Goal: Complete application form

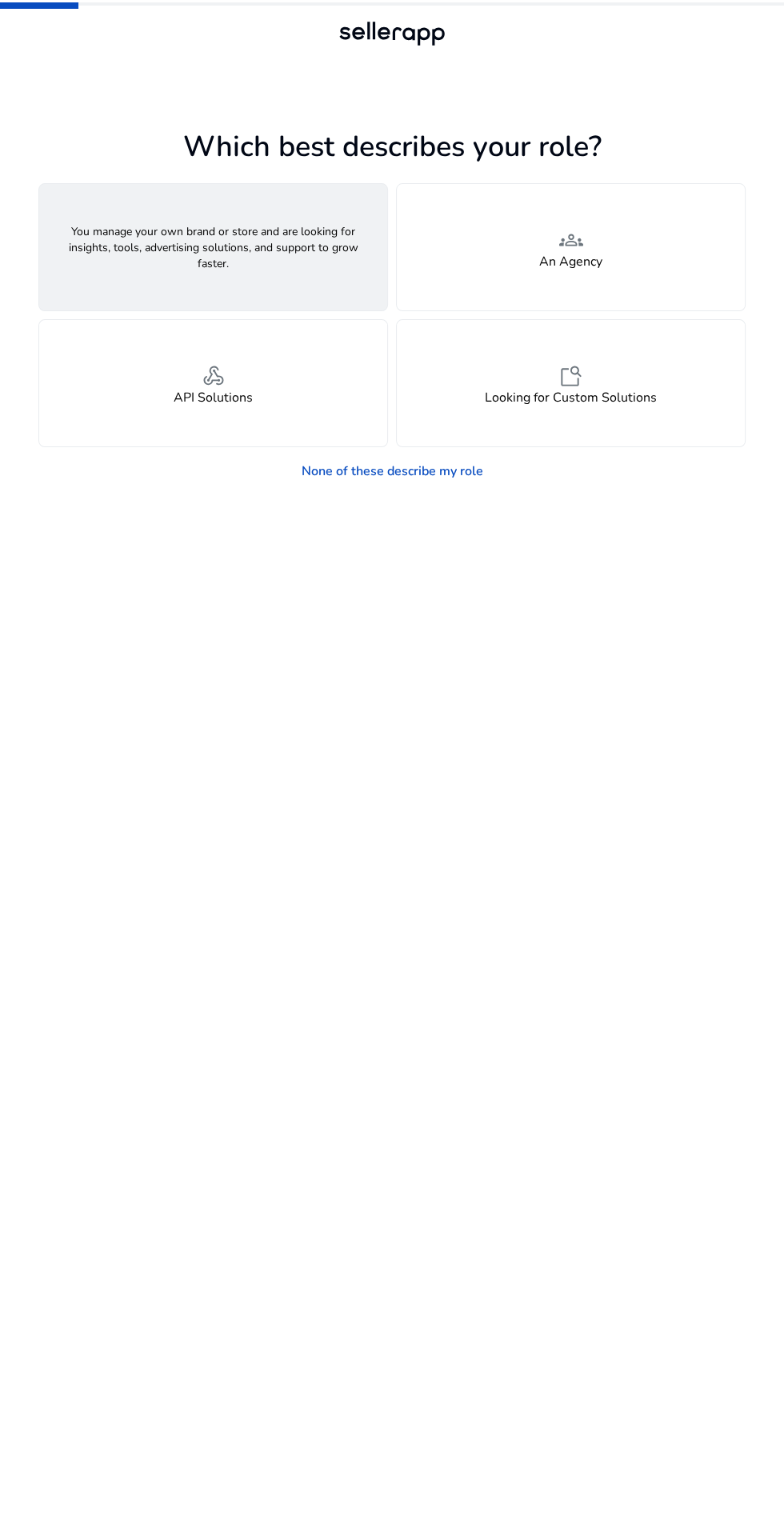
click at [147, 237] on div "person A Seller" at bounding box center [213, 247] width 348 height 126
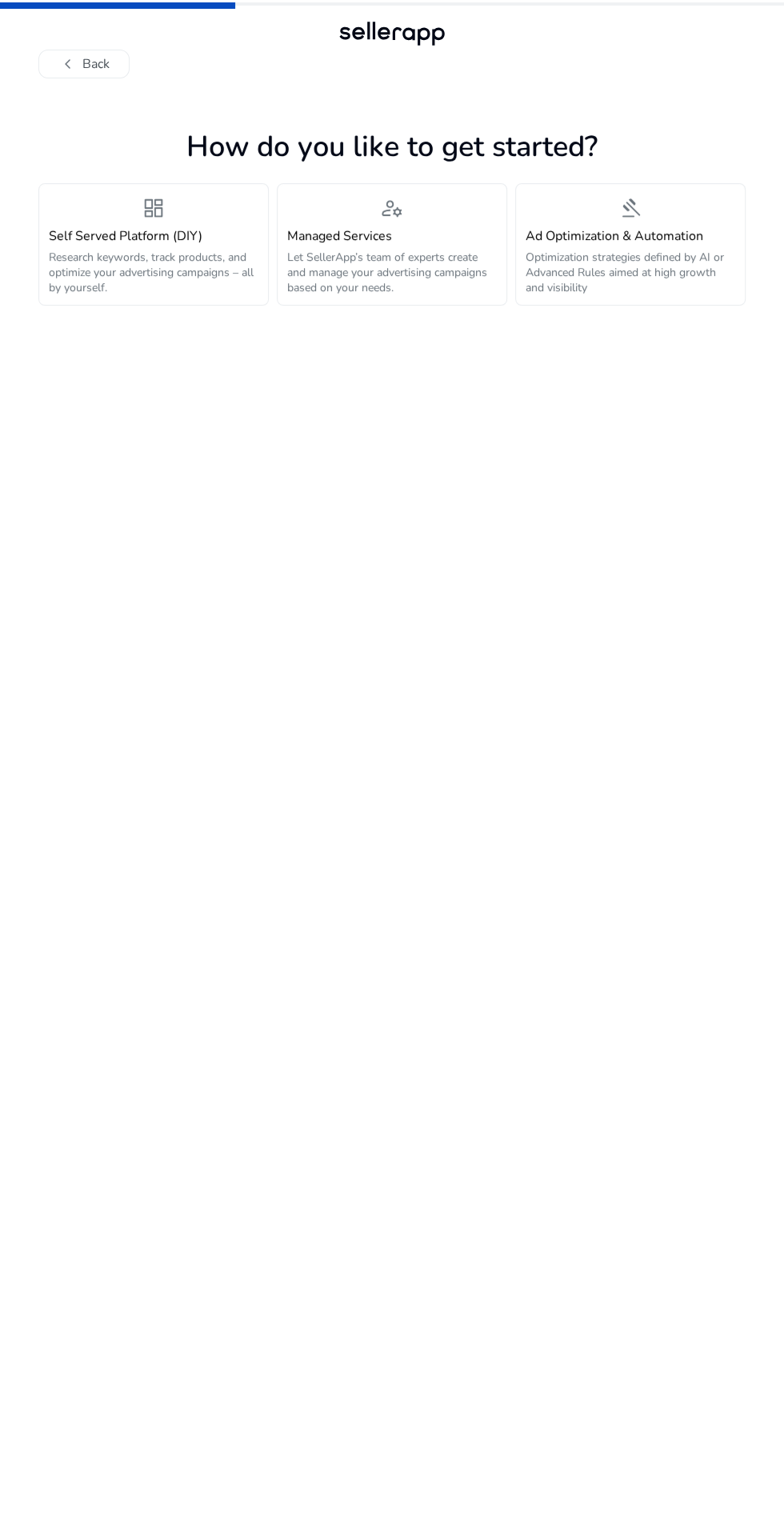
click at [546, 389] on app-personalize "How do you like to get started? dashboard Self Served Platform (DIY) Research k…" at bounding box center [392, 831] width 707 height 1417
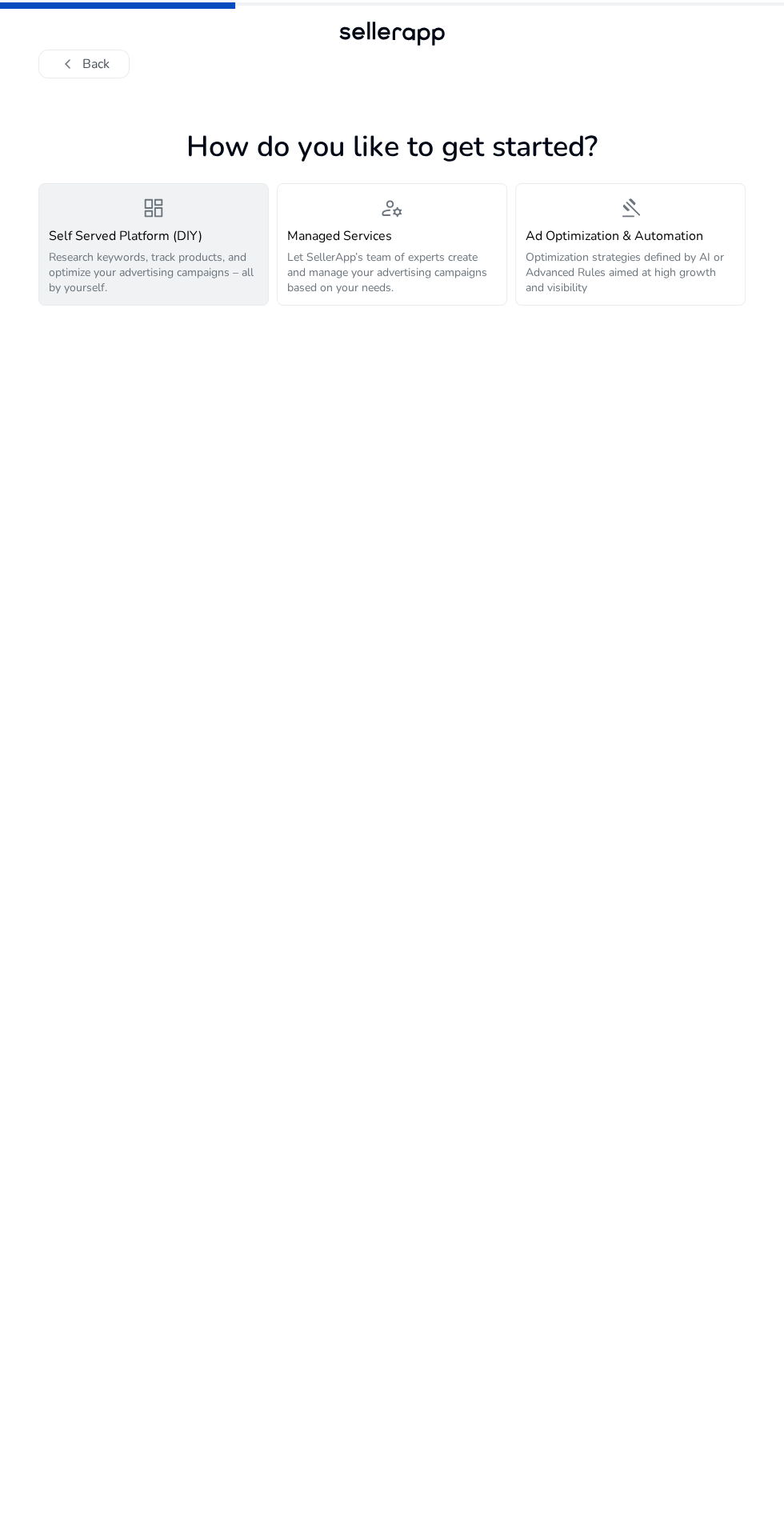
click at [74, 221] on div "dashboard Self Served Platform (DIY) Research keywords, track products, and opt…" at bounding box center [153, 245] width 209 height 102
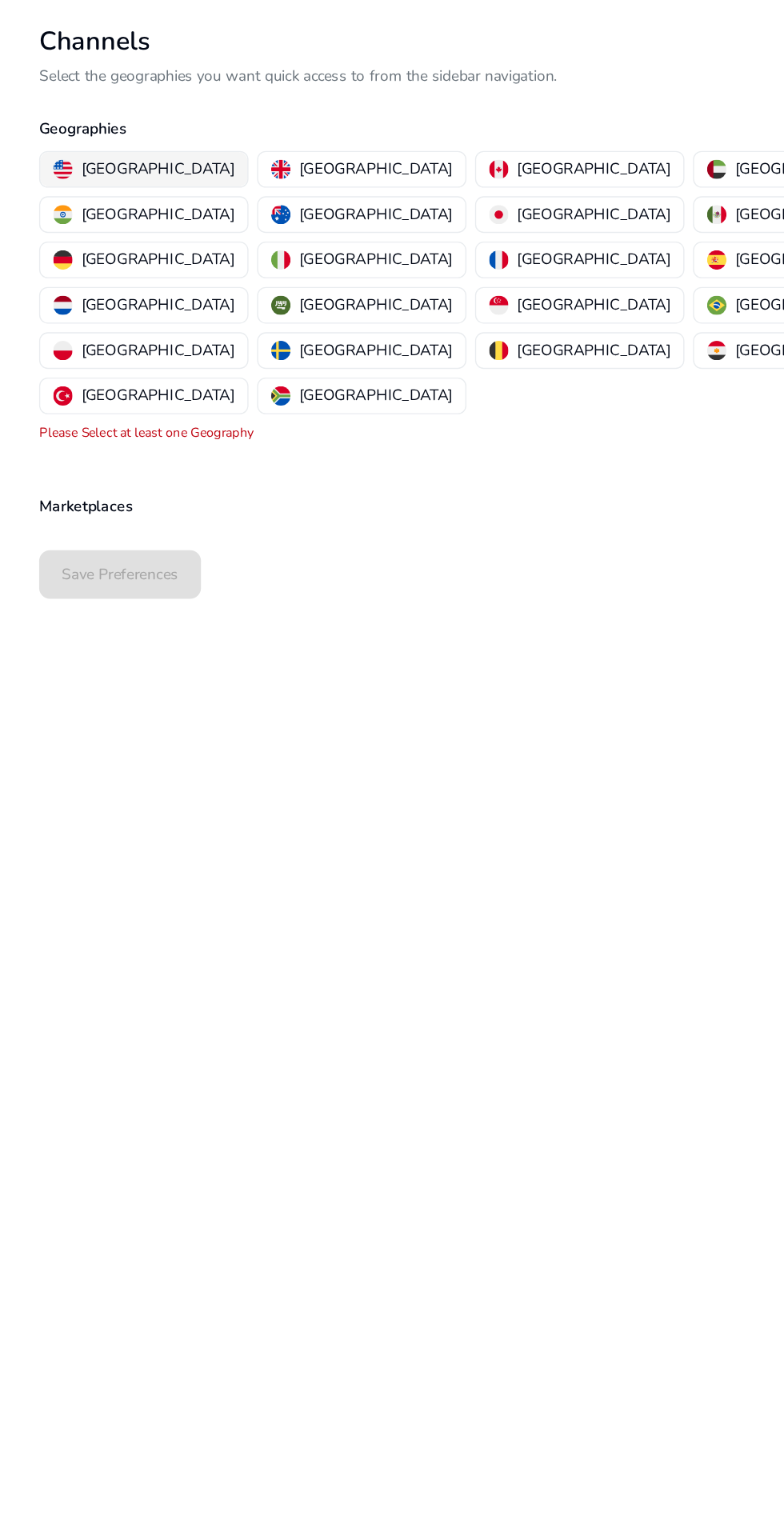
click at [65, 226] on div "[GEOGRAPHIC_DATA]" at bounding box center [116, 229] width 134 height 17
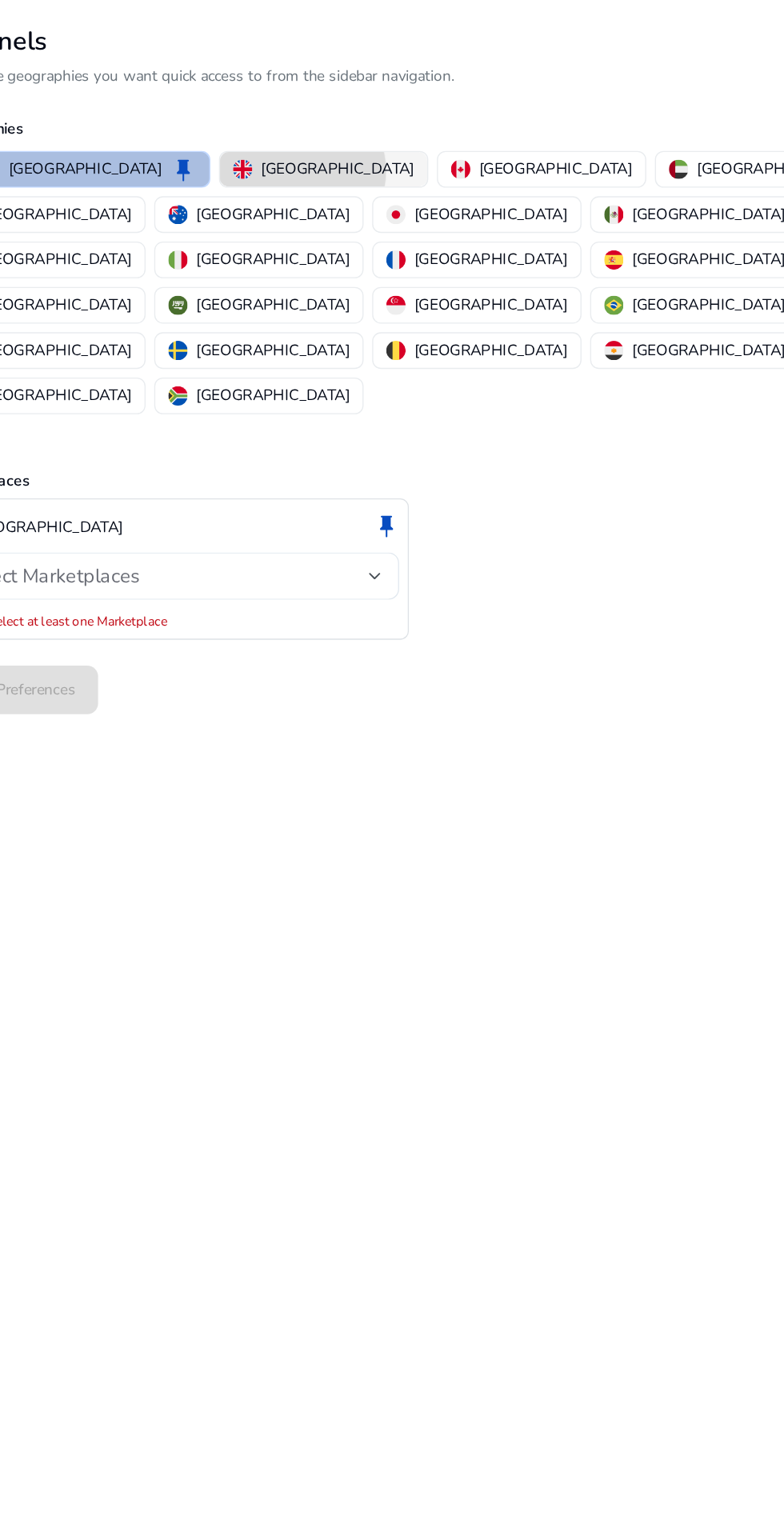
click at [279, 230] on p "[GEOGRAPHIC_DATA]" at bounding box center [335, 229] width 114 height 17
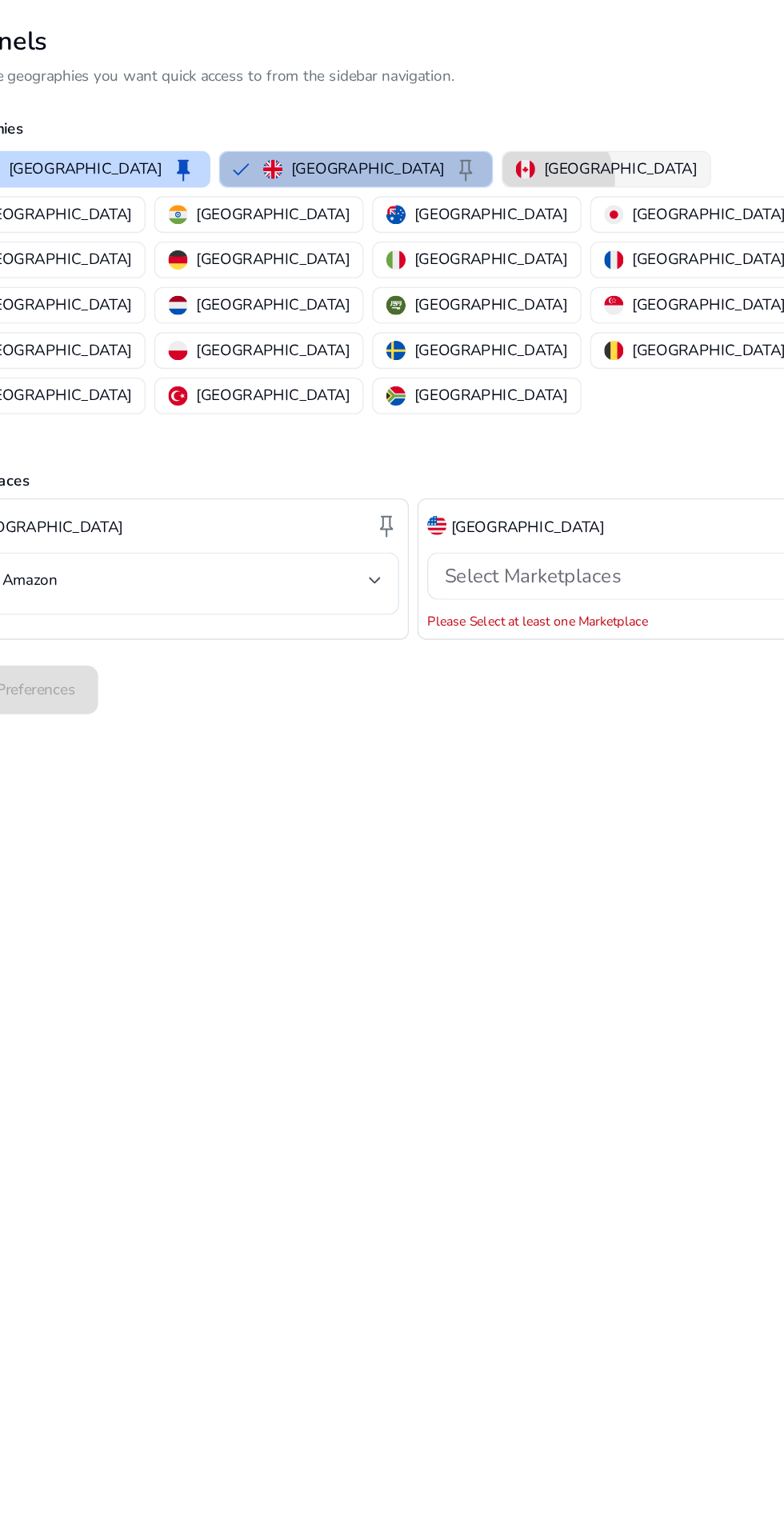
click at [489, 230] on p "[GEOGRAPHIC_DATA]" at bounding box center [546, 229] width 114 height 17
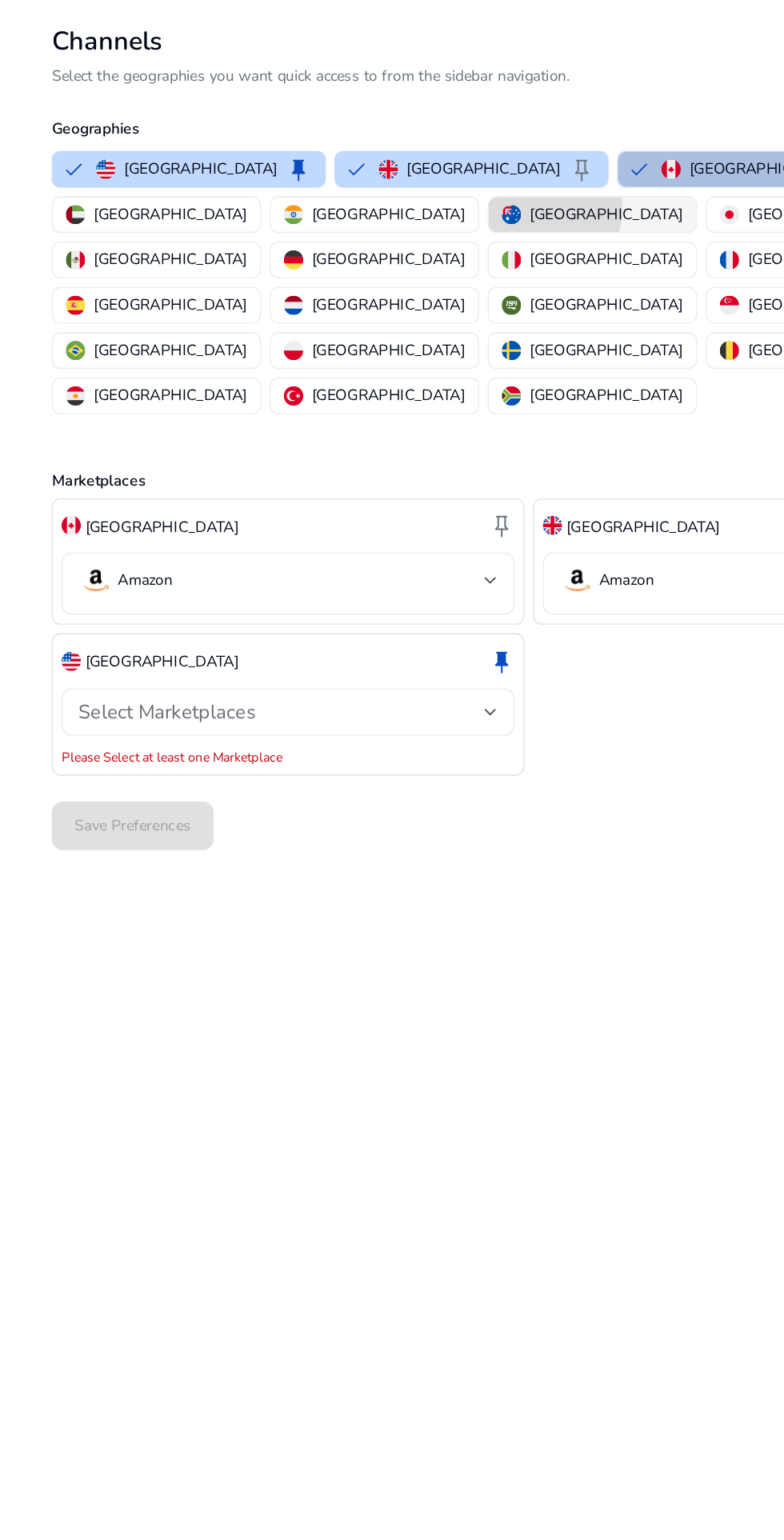
click at [393, 259] on p "[GEOGRAPHIC_DATA]" at bounding box center [449, 263] width 114 height 17
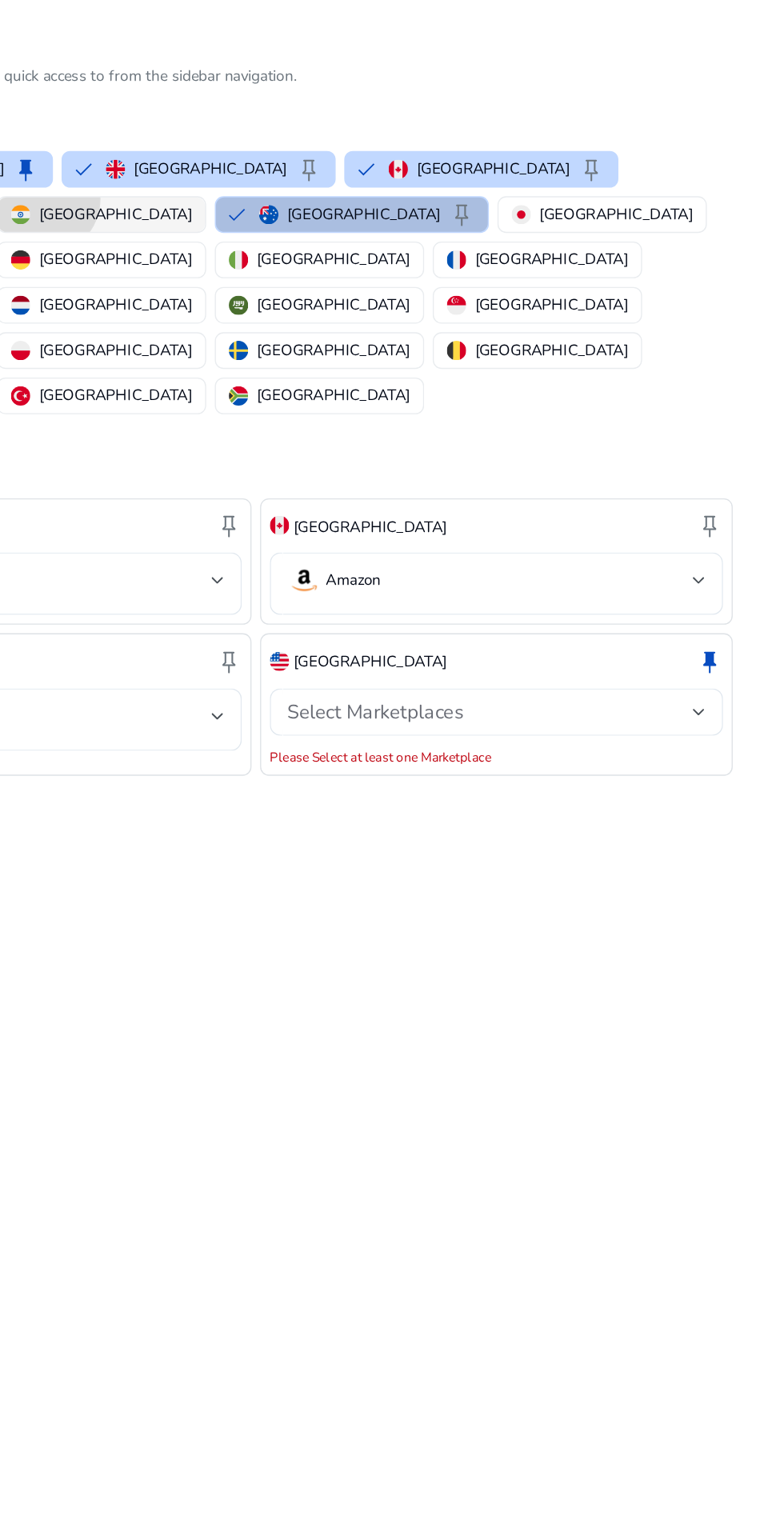
click at [345, 255] on p "[GEOGRAPHIC_DATA]" at bounding box center [288, 263] width 114 height 17
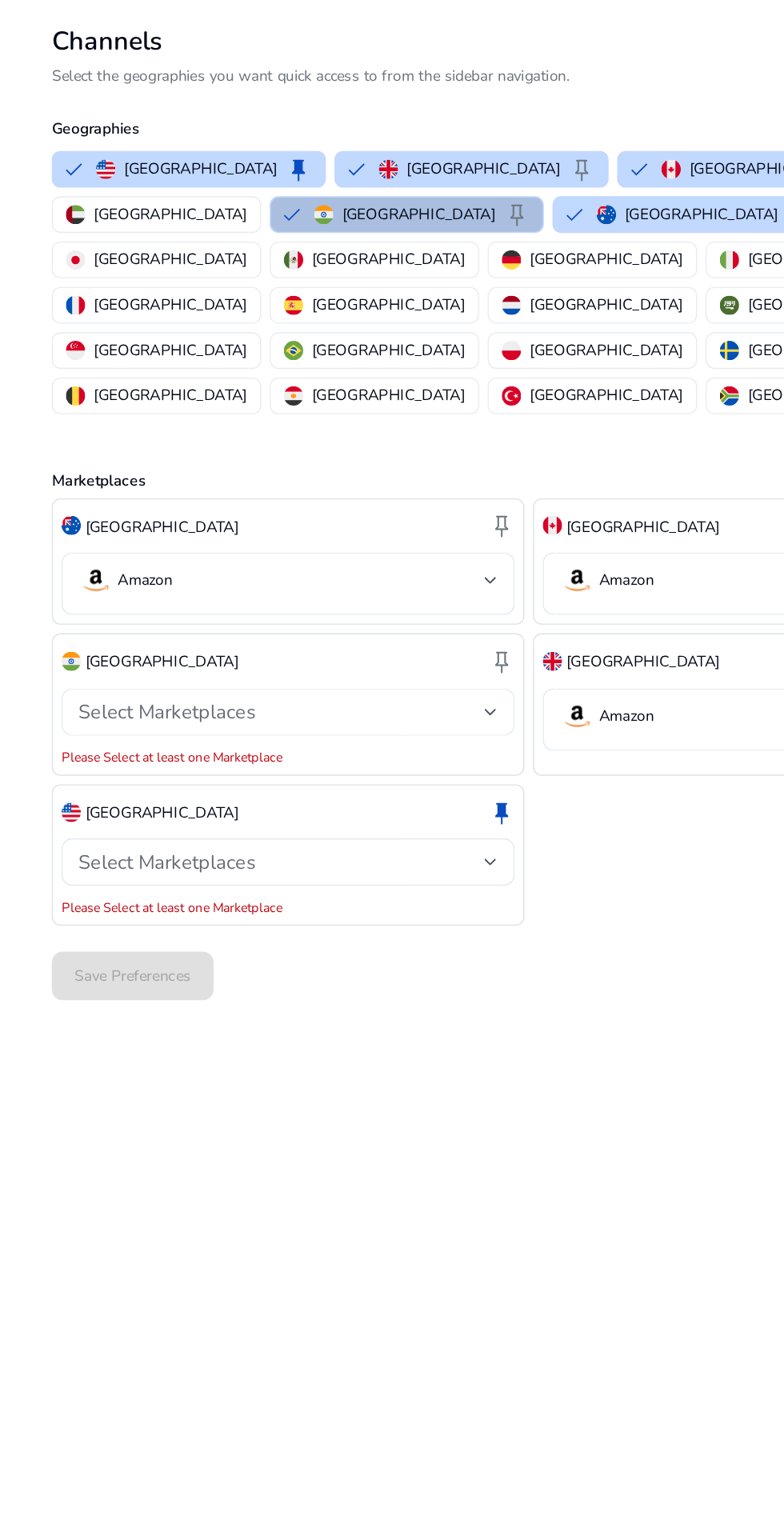
click at [242, 623] on div "Select Marketplaces" at bounding box center [209, 632] width 301 height 18
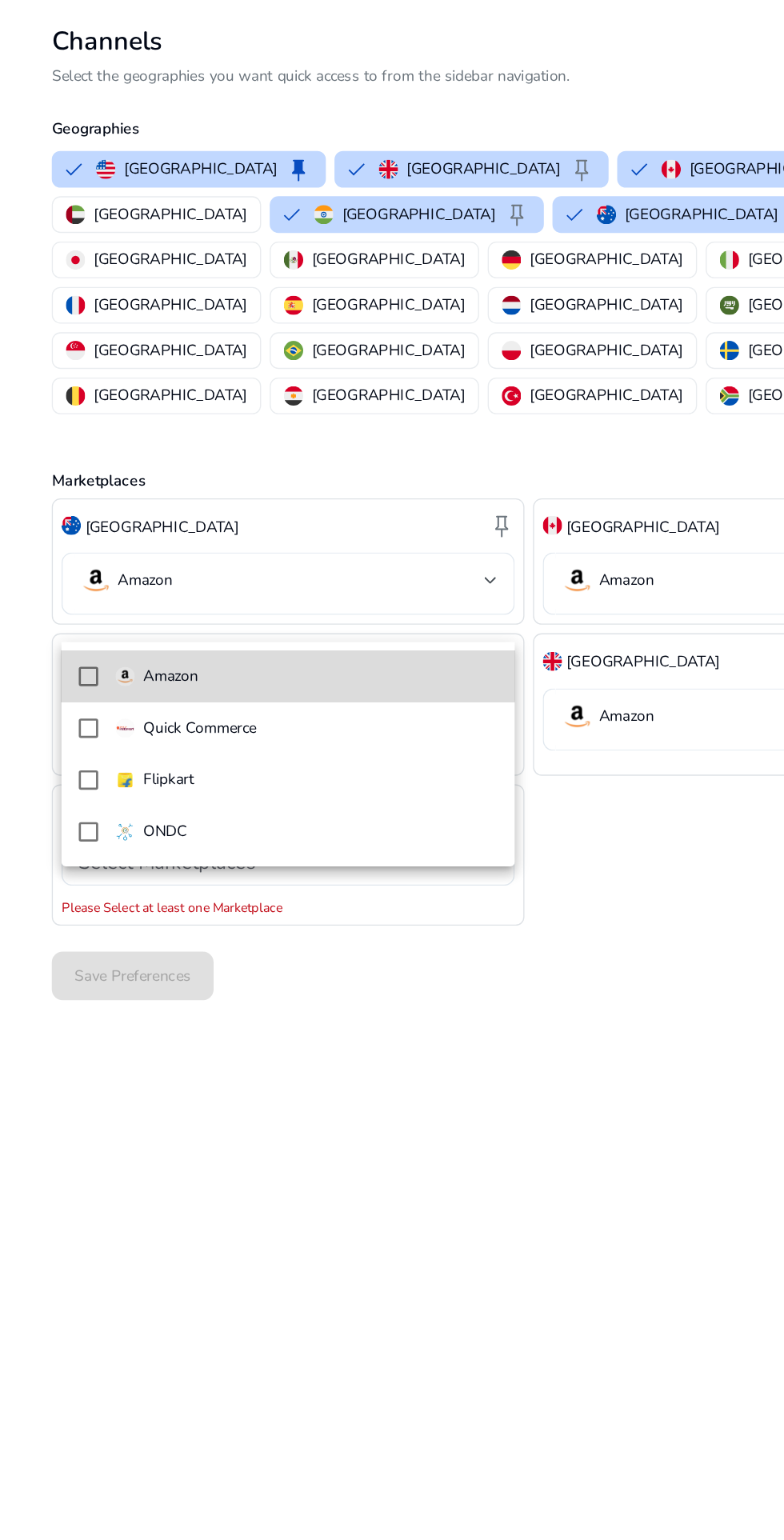
click at [52, 594] on mat-option "Amazon" at bounding box center [213, 606] width 336 height 39
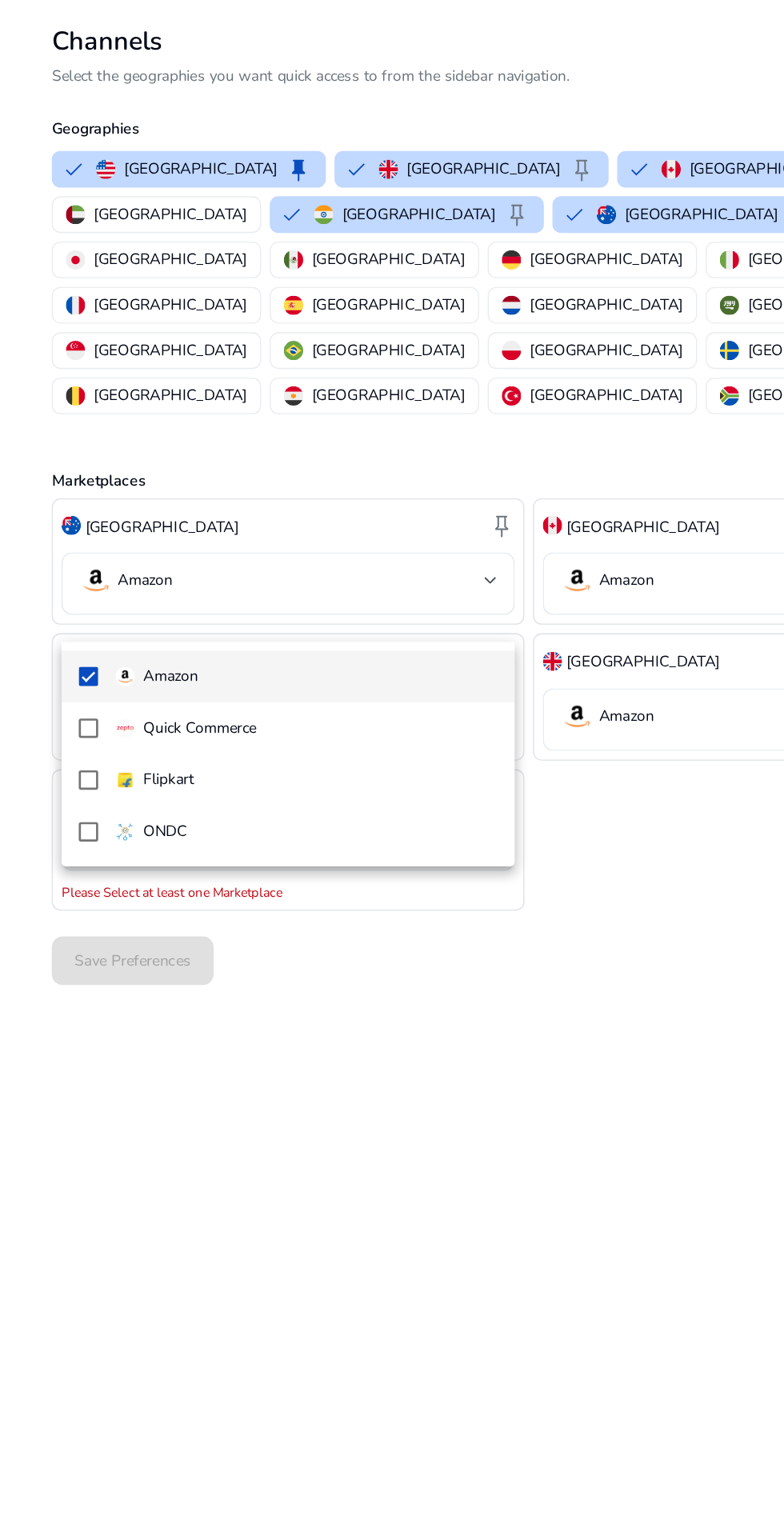
click at [337, 973] on div at bounding box center [392, 770] width 784 height 1540
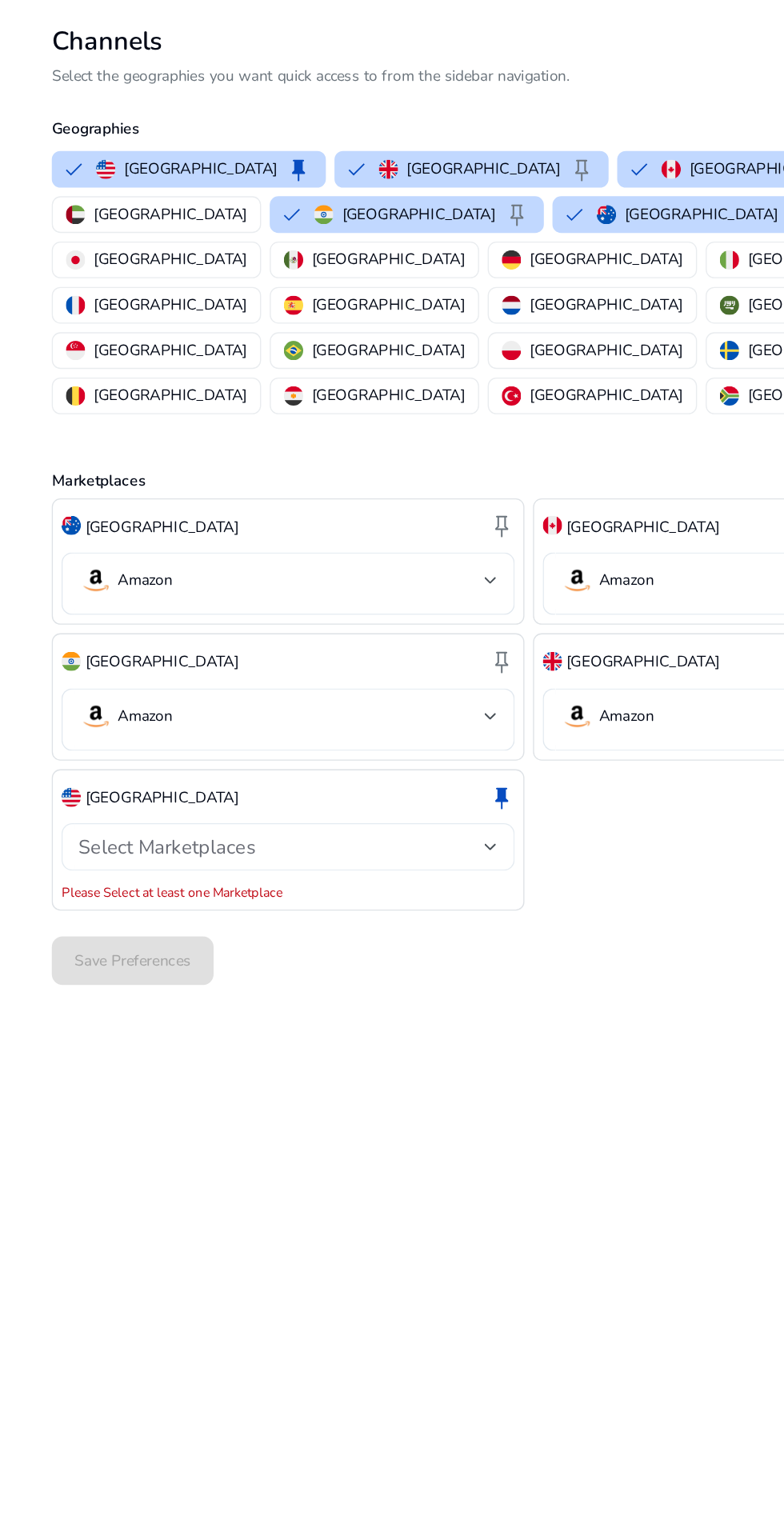
click at [86, 723] on span "Select Marketplaces" at bounding box center [124, 732] width 131 height 19
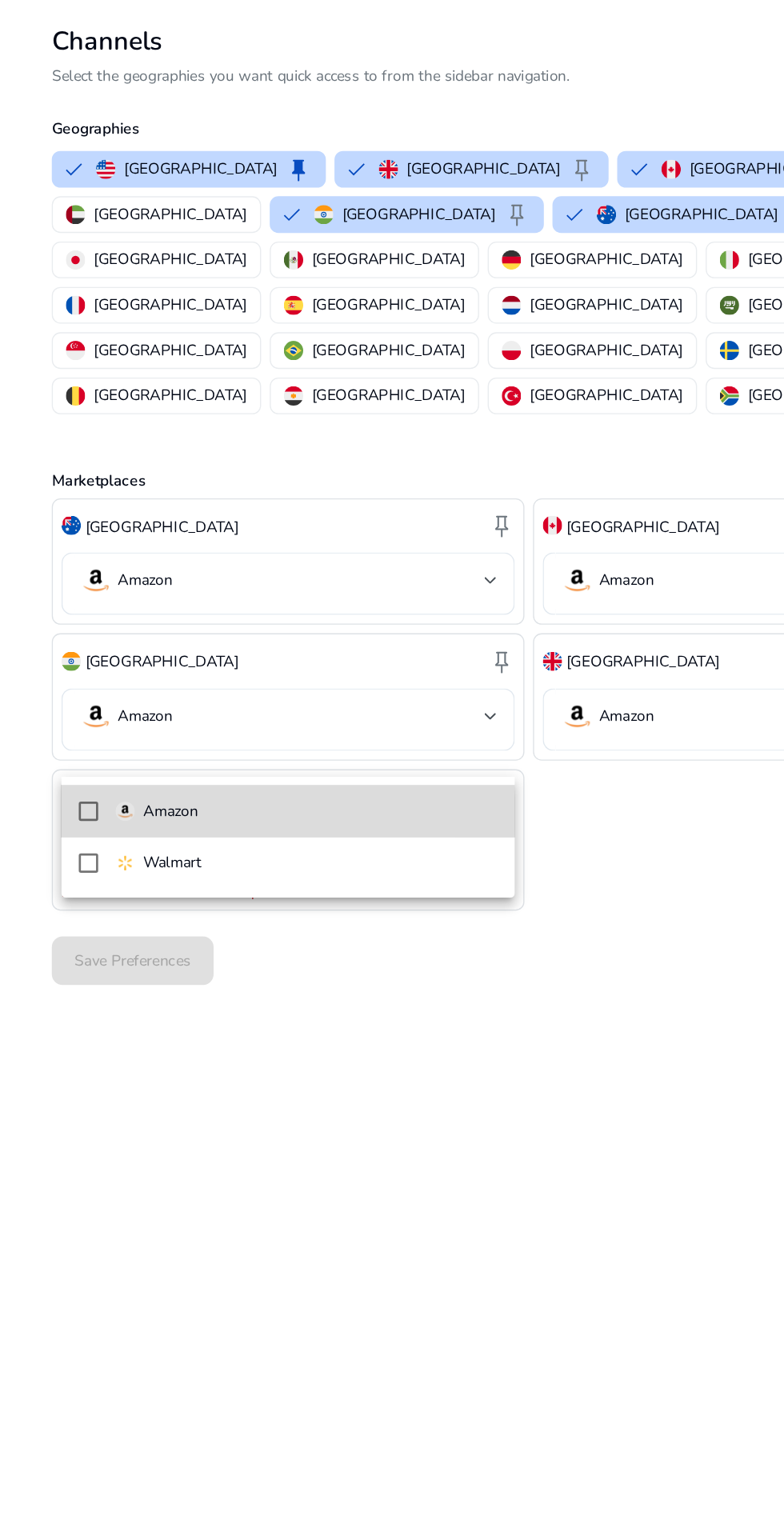
click at [58, 708] on mat-pseudo-checkbox at bounding box center [65, 706] width 15 height 15
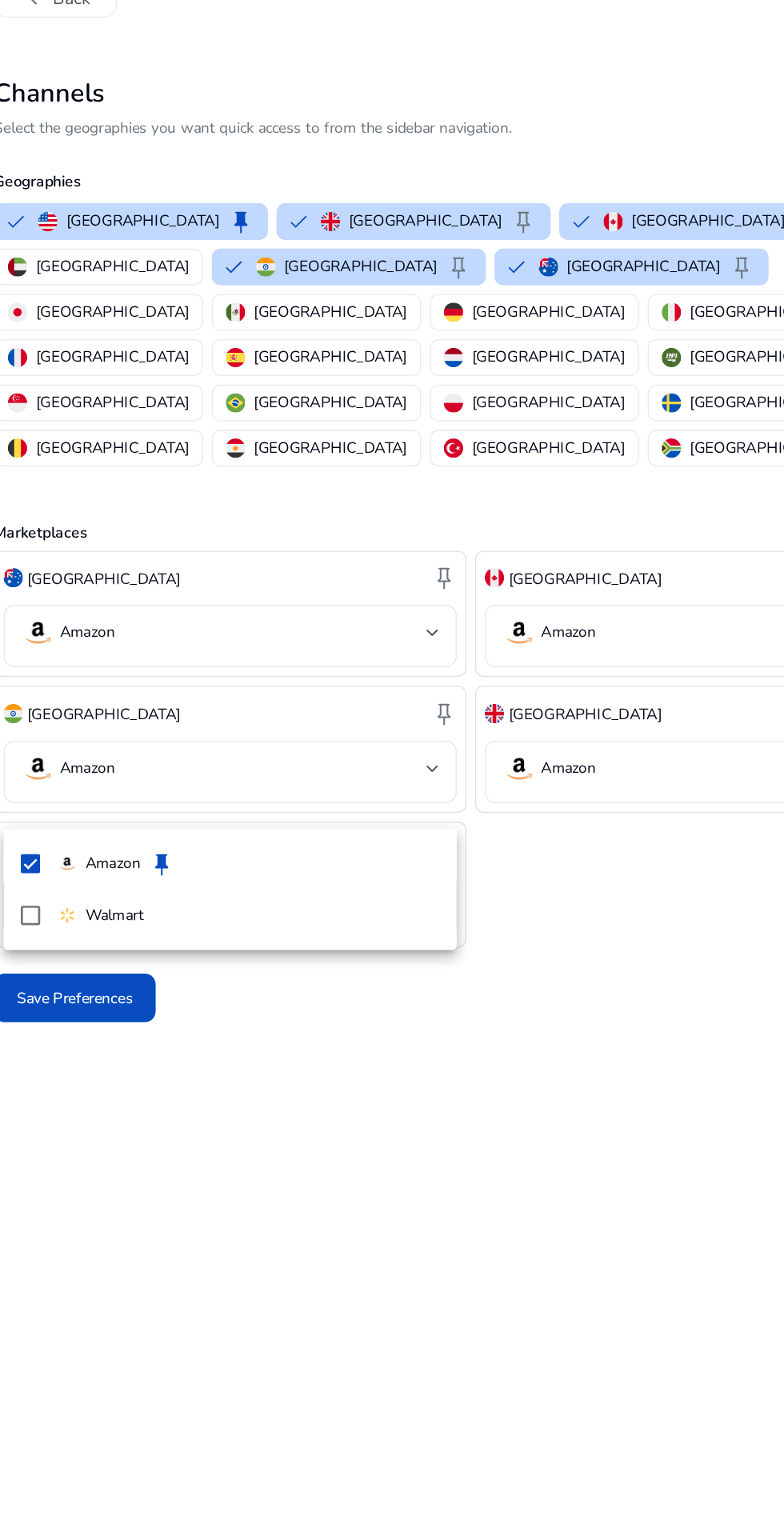
click at [179, 296] on div at bounding box center [392, 770] width 784 height 1540
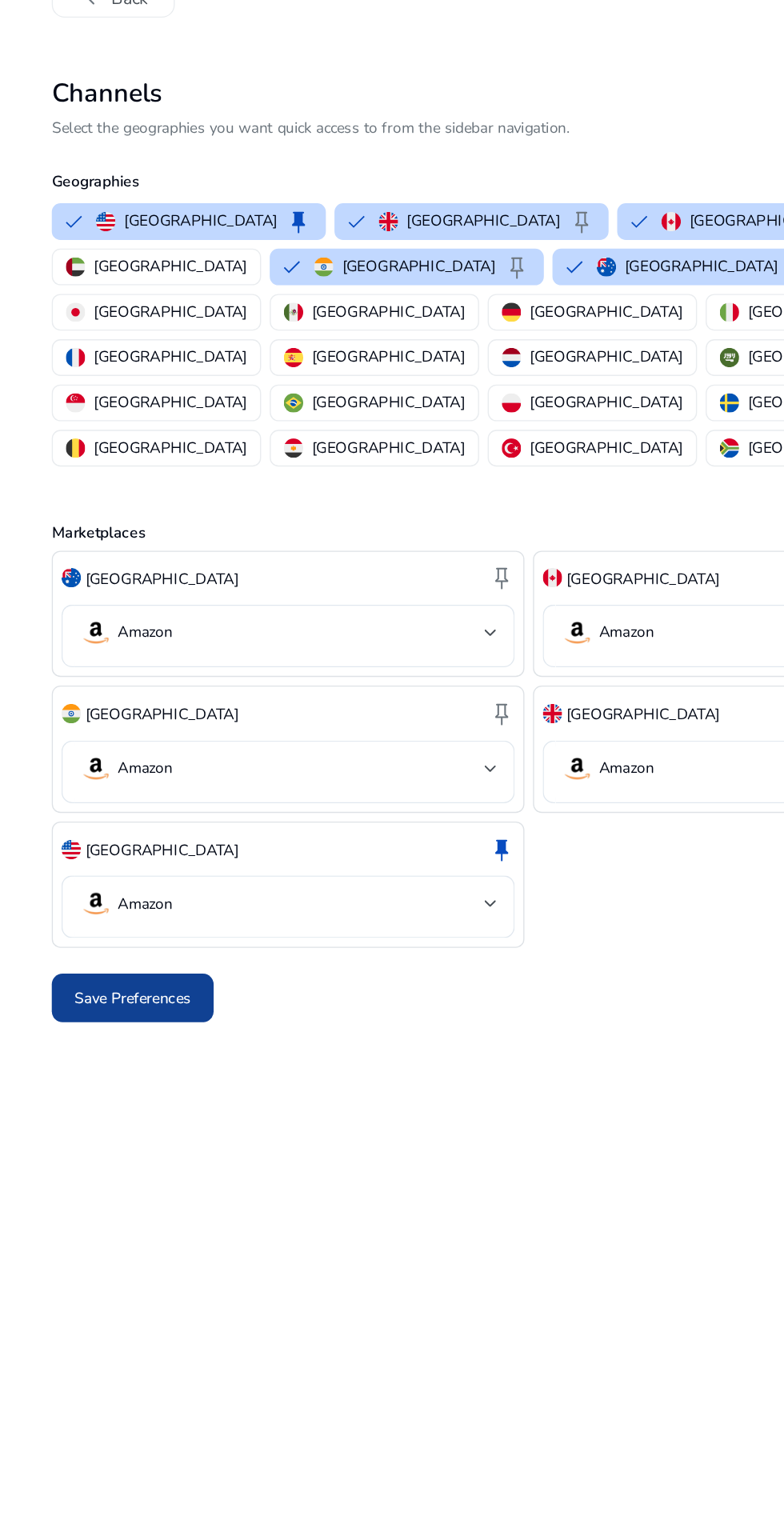
click at [71, 797] on span "Save Preferences" at bounding box center [98, 805] width 86 height 17
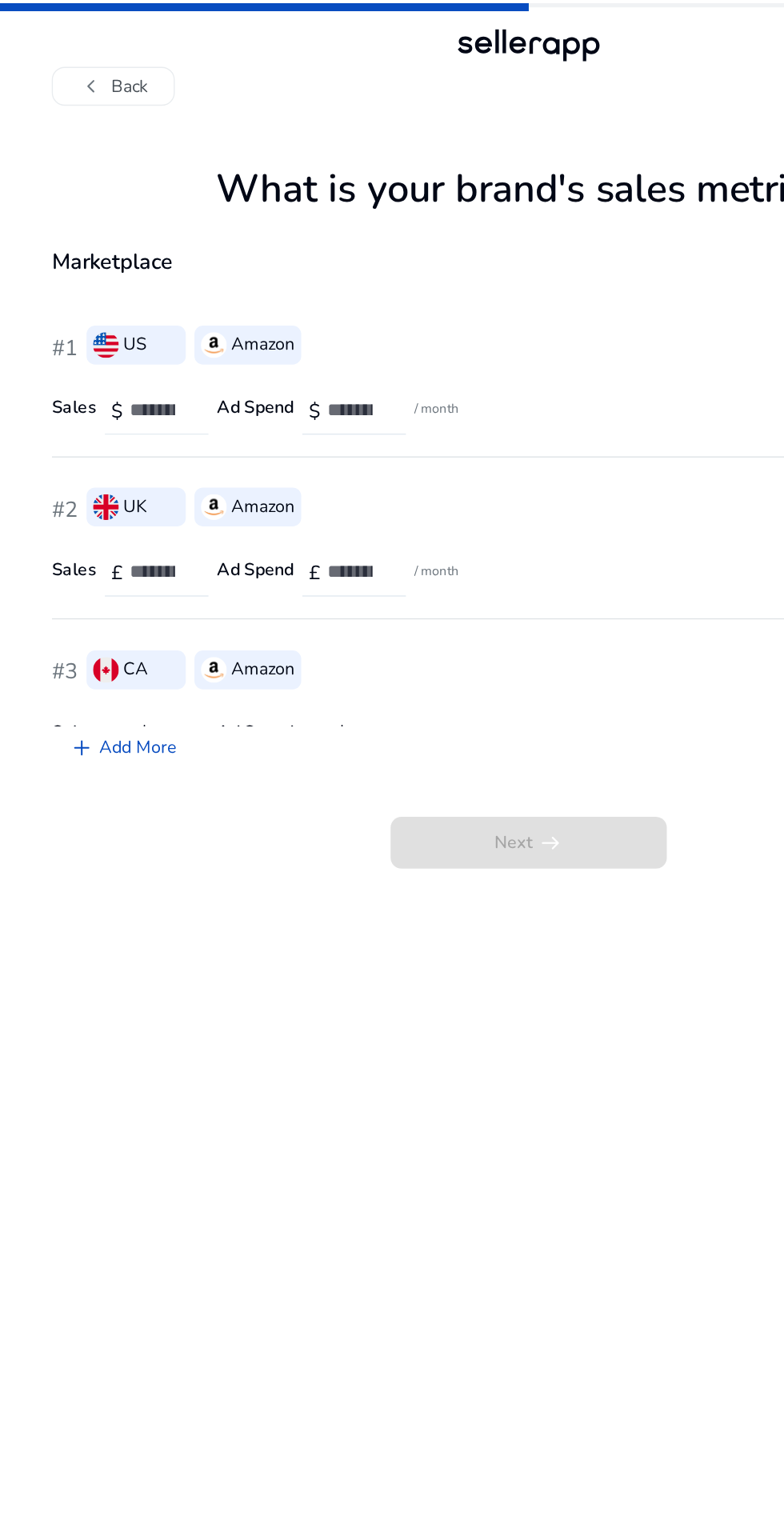
click at [103, 310] on input "number" at bounding box center [119, 304] width 45 height 18
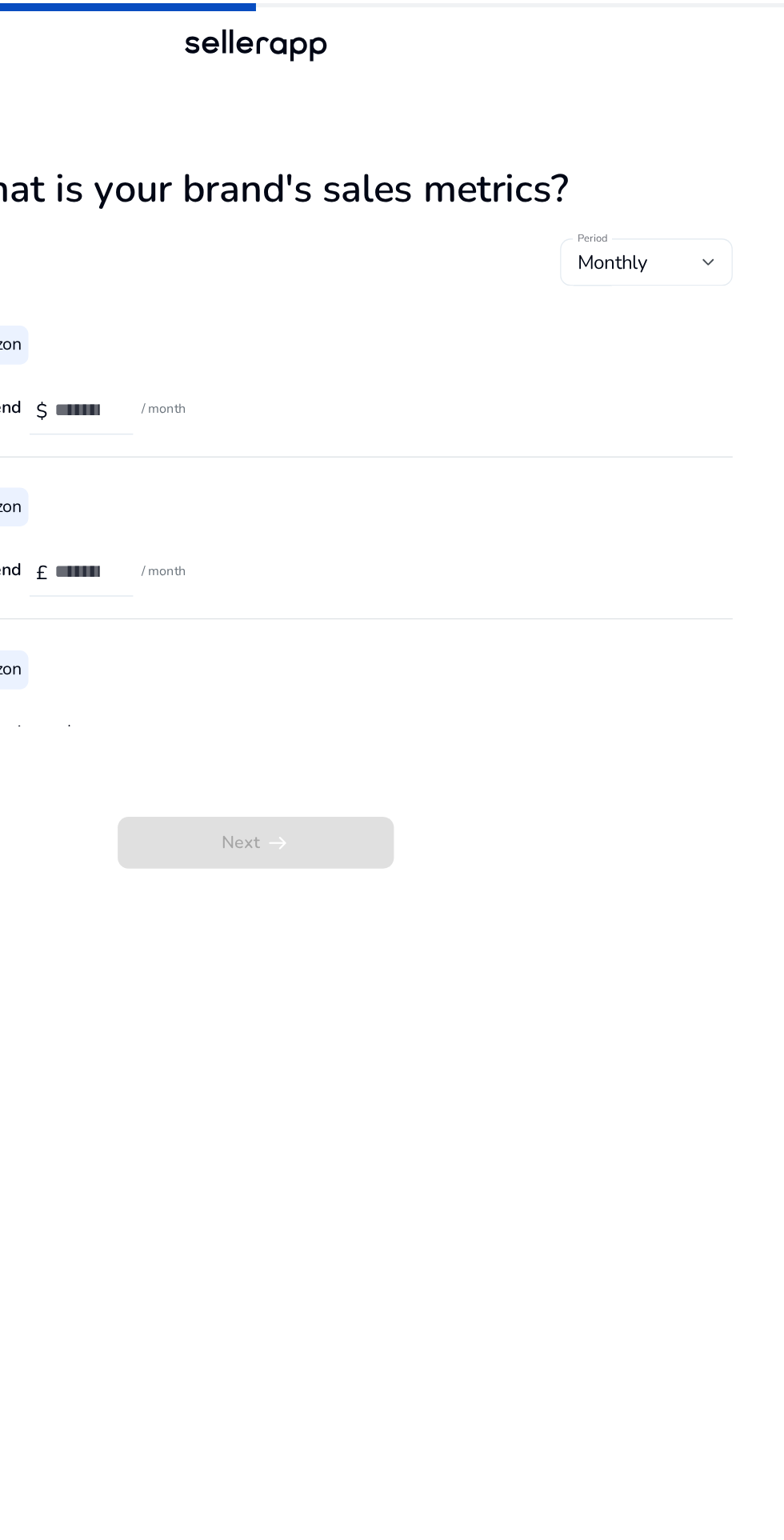
click at [645, 197] on span "Monthly" at bounding box center [656, 195] width 52 height 19
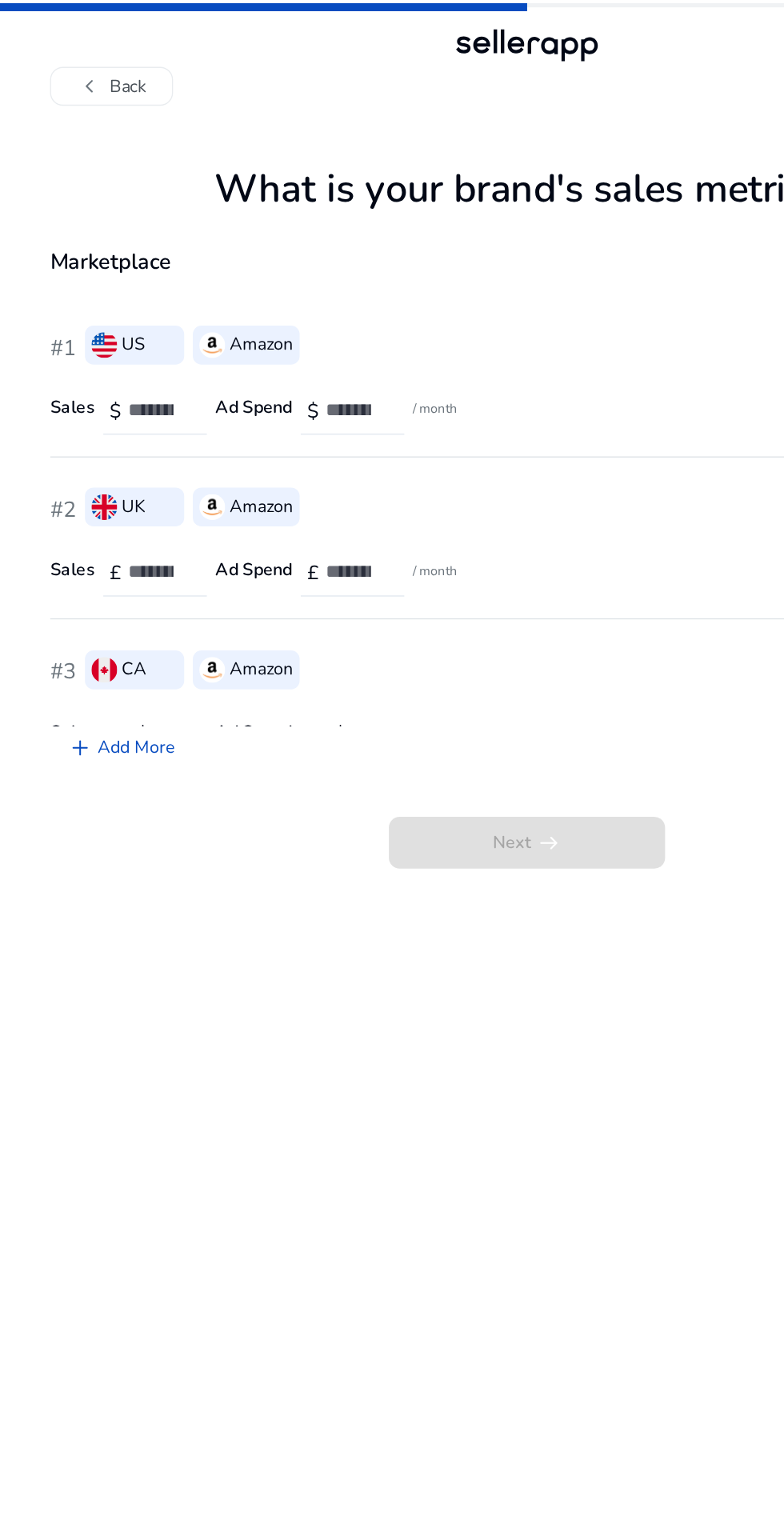
click at [107, 319] on div at bounding box center [392, 770] width 784 height 1540
click at [106, 310] on input "number" at bounding box center [119, 304] width 45 height 18
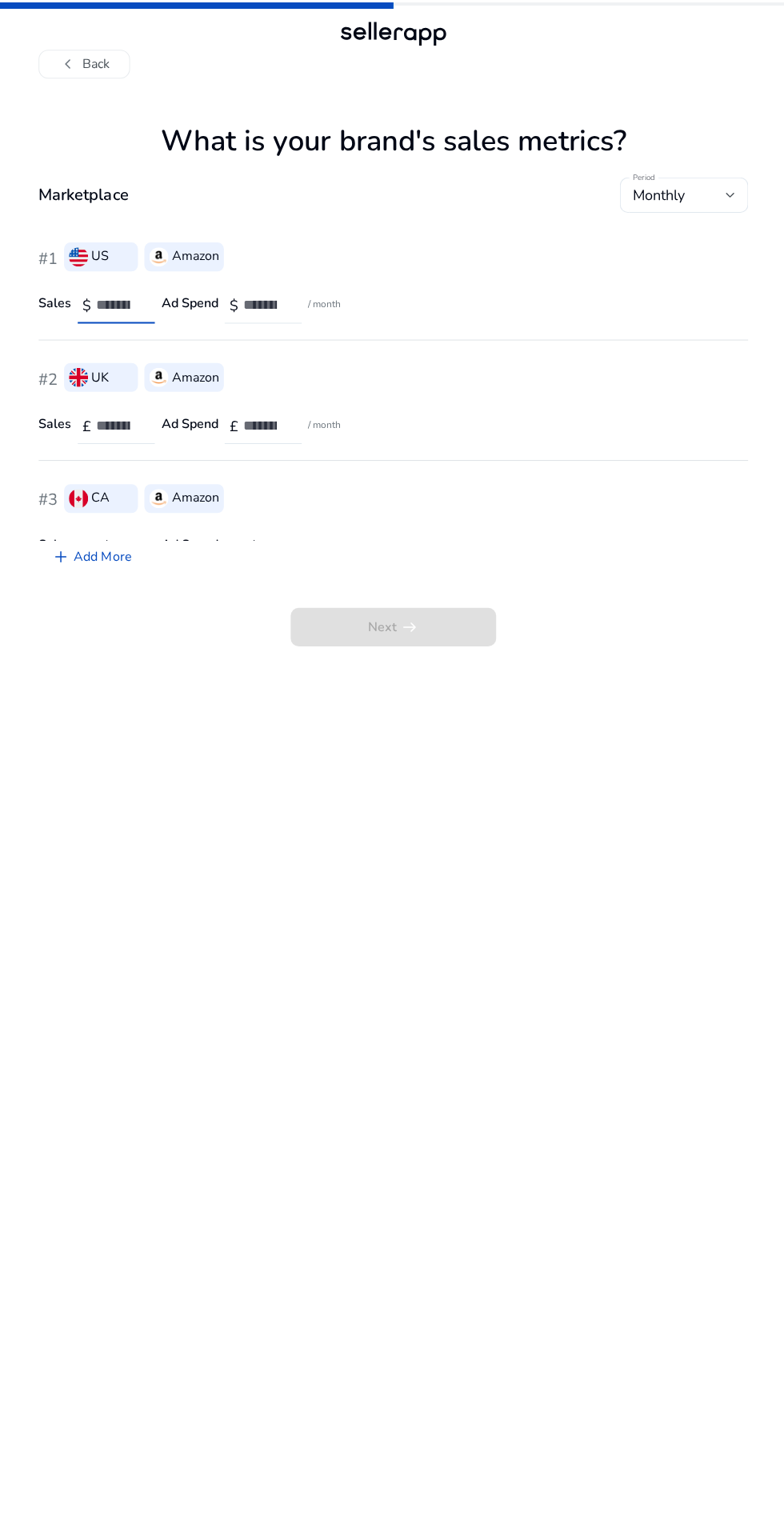
click at [362, 606] on span "Next arrow_right_alt" at bounding box center [391, 625] width 204 height 39
click at [102, 297] on input "number" at bounding box center [119, 304] width 45 height 18
type input "*"
click at [253, 299] on input "number" at bounding box center [265, 304] width 45 height 18
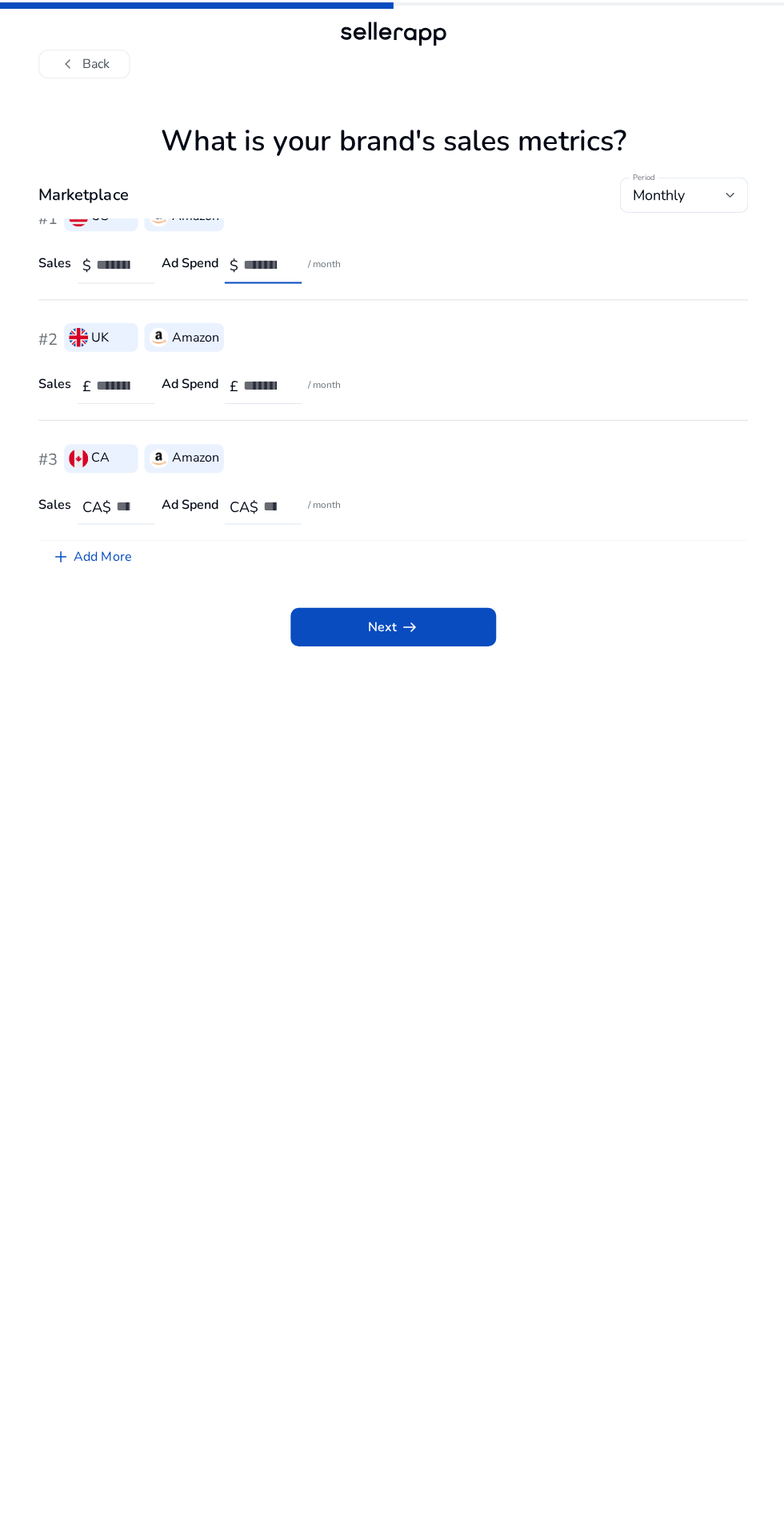
type input "*"
click at [110, 382] on input "number" at bounding box center [119, 384] width 45 height 18
click at [125, 387] on input "number" at bounding box center [119, 384] width 45 height 18
type input "*"
click at [271, 386] on input "number" at bounding box center [265, 384] width 45 height 18
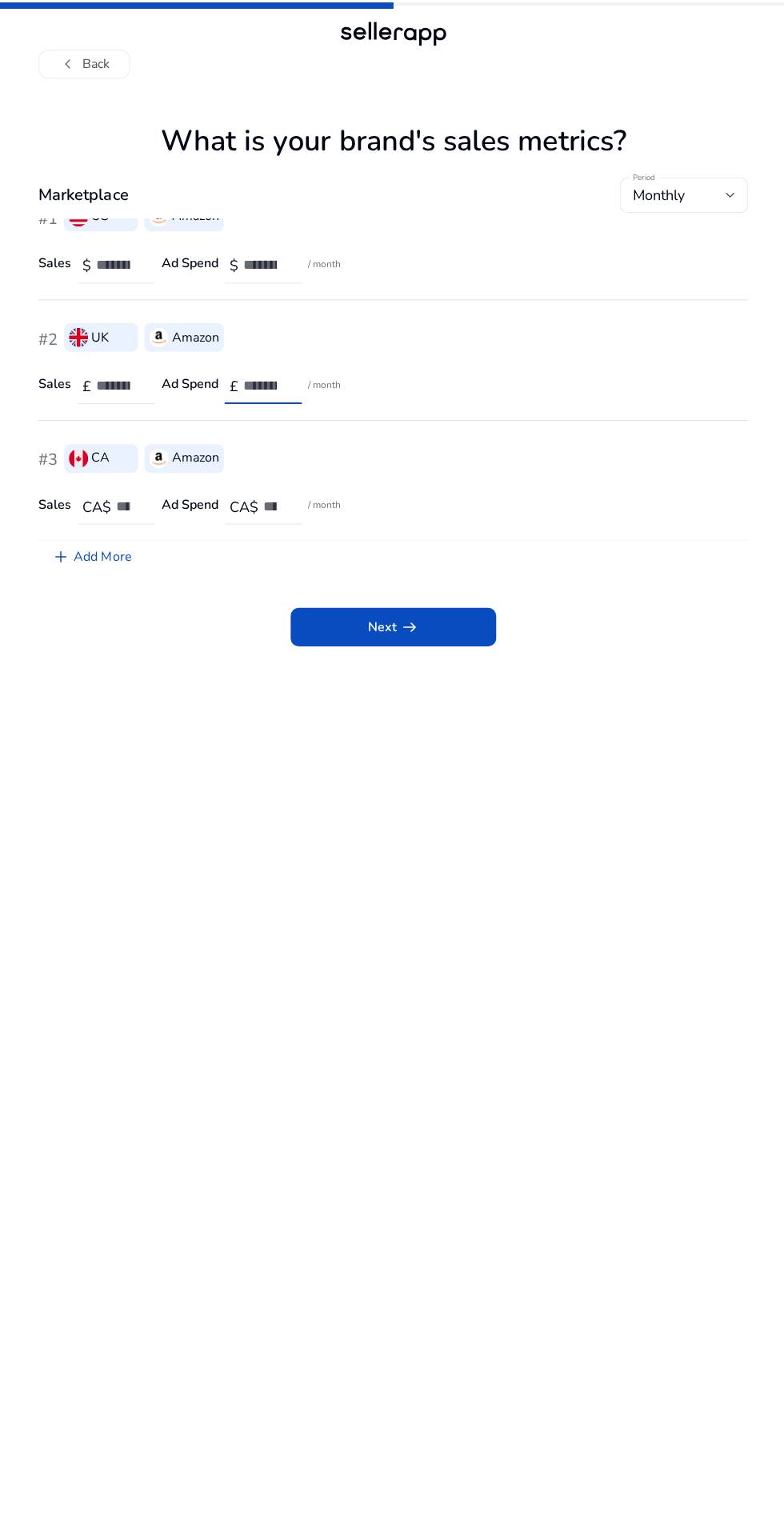
click at [259, 369] on div at bounding box center [265, 385] width 45 height 36
type input "*"
click at [89, 496] on span "CA$" at bounding box center [97, 505] width 29 height 19
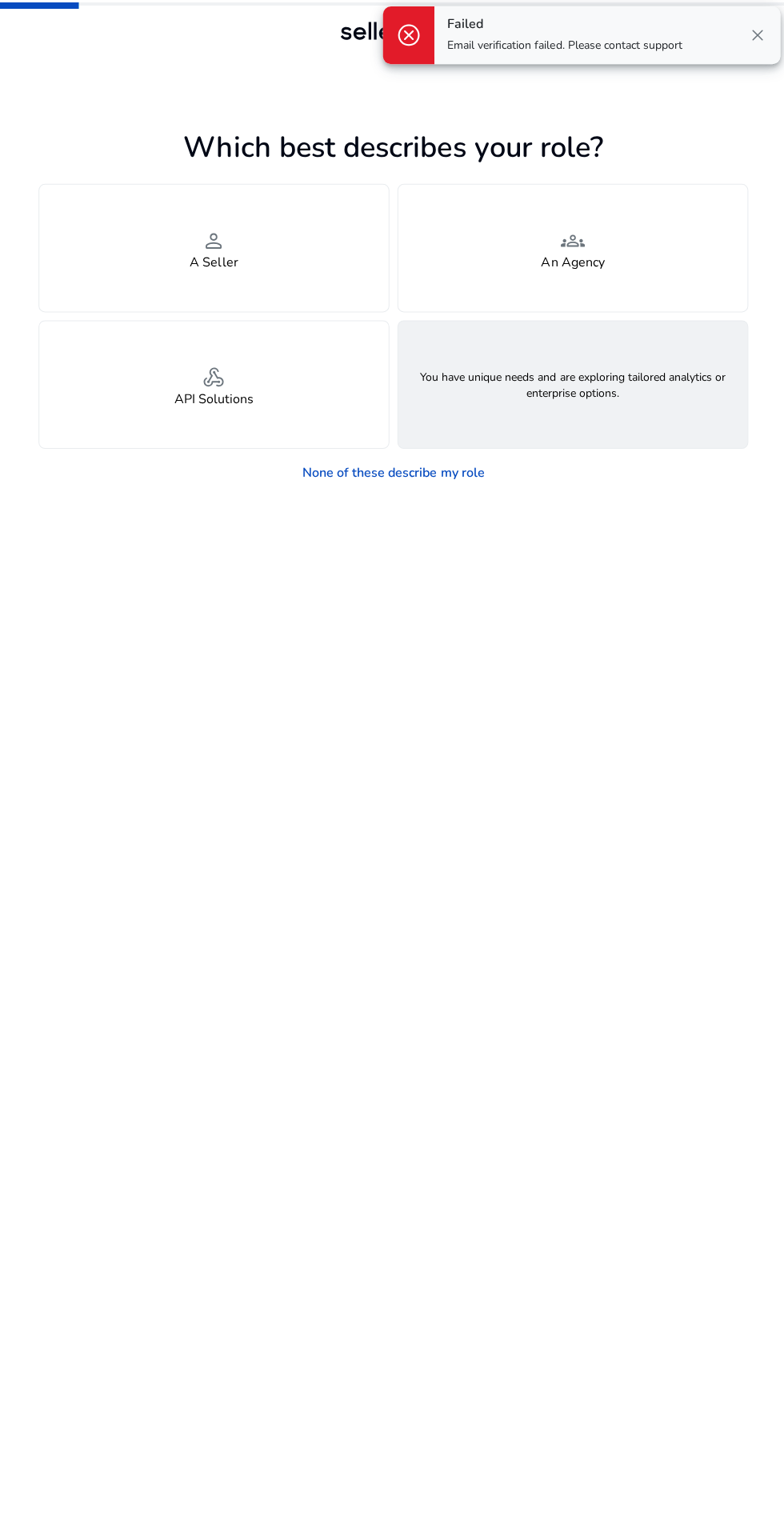
click at [493, 343] on div "feature_search Looking for Custom Solutions" at bounding box center [571, 383] width 348 height 126
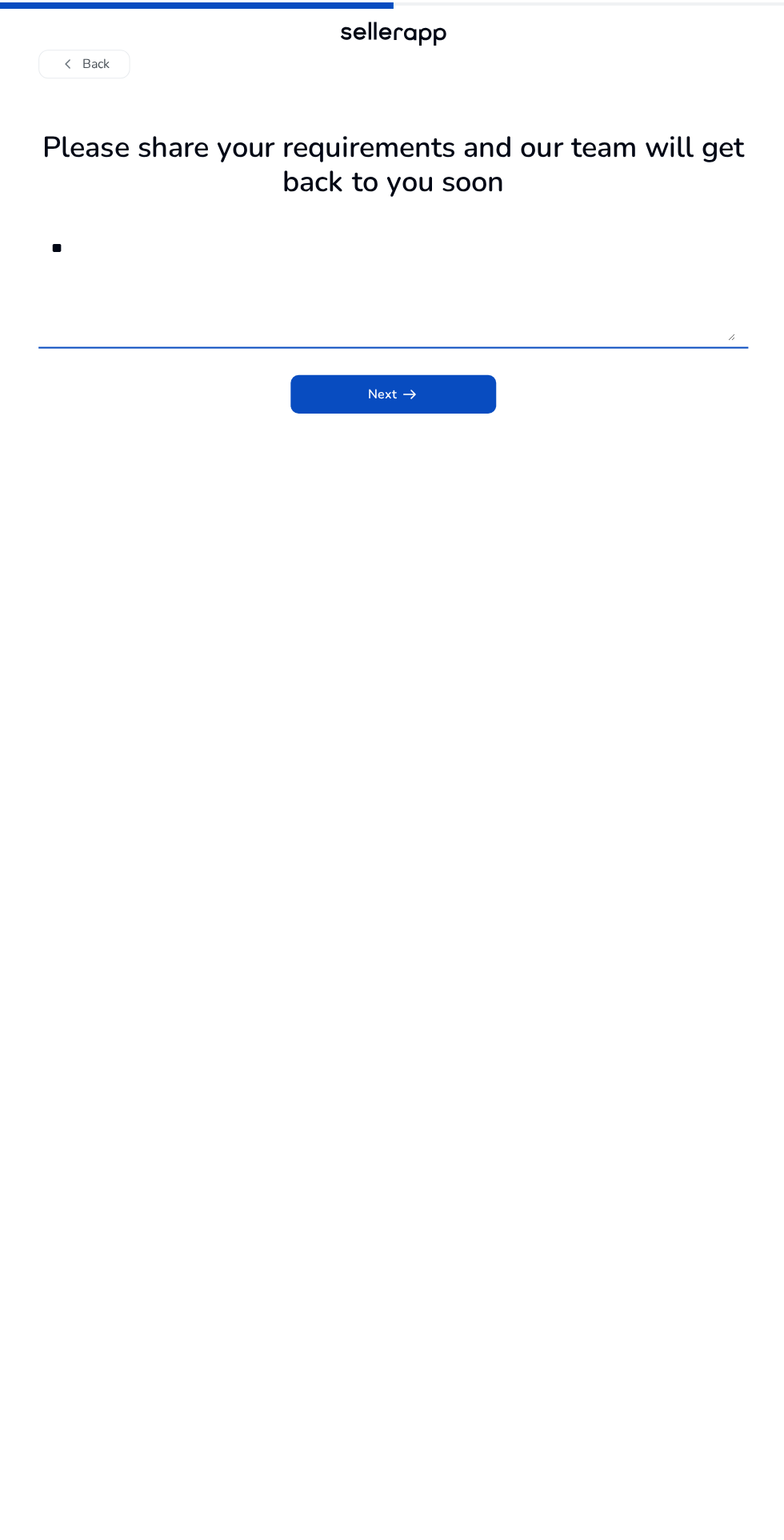
type textarea "***"
type textarea "*"
